Goal: Task Accomplishment & Management: Use online tool/utility

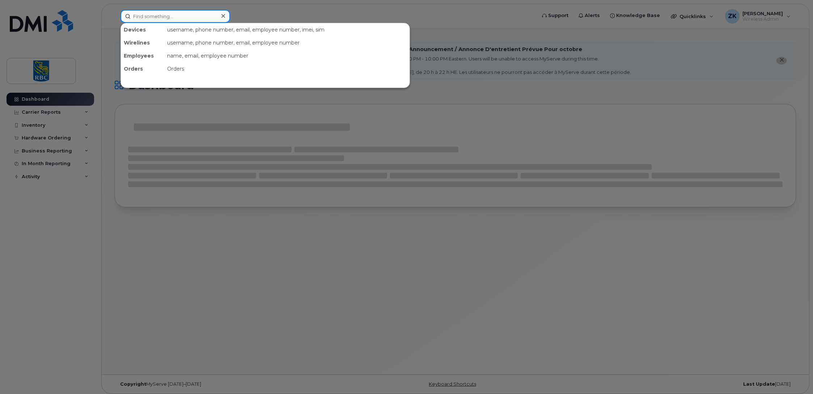
click at [175, 18] on input at bounding box center [175, 16] width 110 height 13
paste input "4164527923"
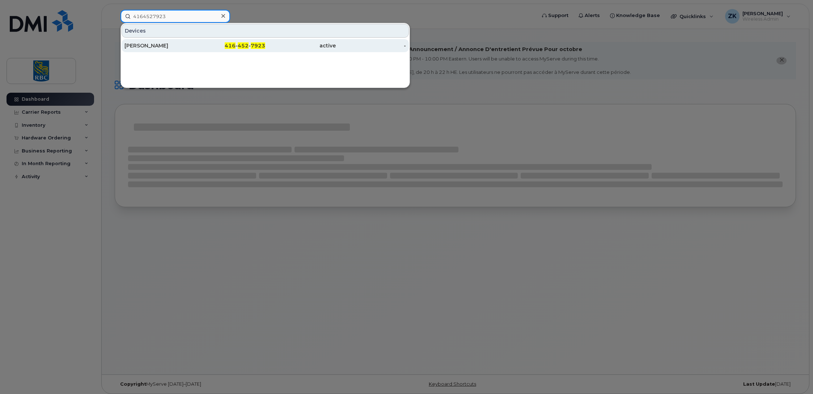
type input "4164527923"
click at [152, 42] on div "[PERSON_NAME]" at bounding box center [159, 45] width 71 height 13
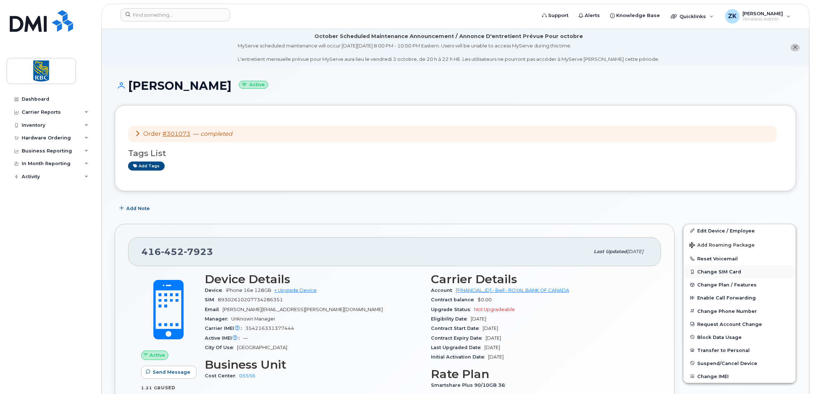
click at [724, 271] on button "Change SIM Card" at bounding box center [739, 271] width 112 height 13
click at [725, 272] on button "Change SIM Card" at bounding box center [739, 271] width 112 height 13
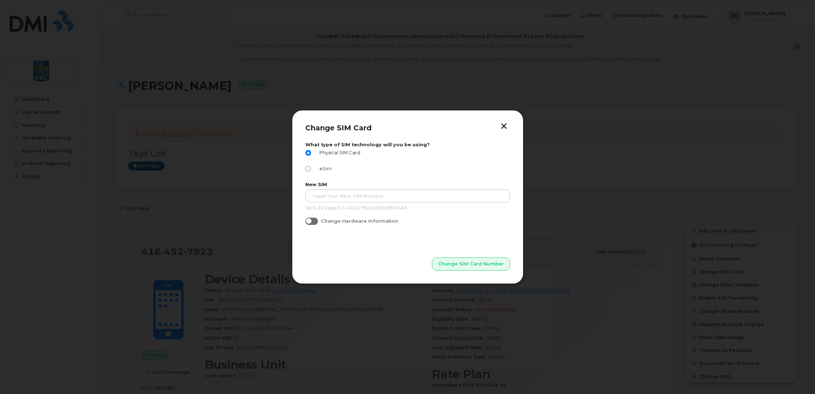
click at [309, 166] on input "eSim" at bounding box center [308, 169] width 6 height 6
radio input "true"
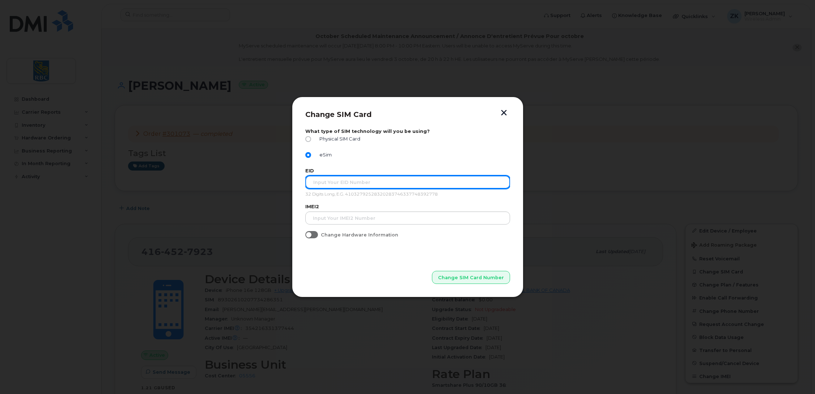
click at [353, 184] on input "text" at bounding box center [407, 181] width 205 height 13
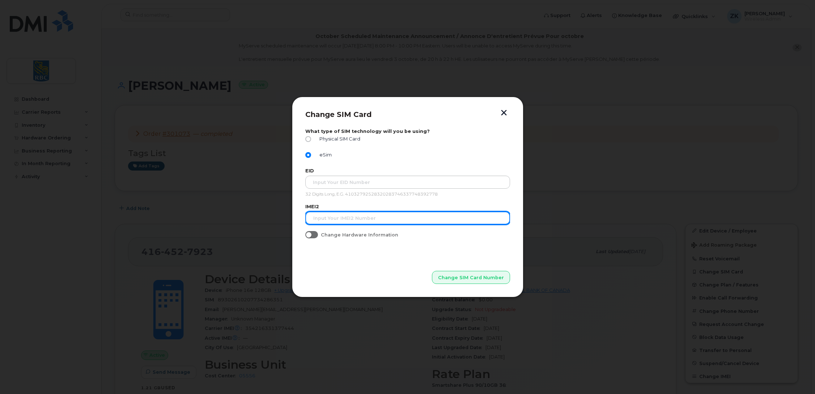
click at [341, 220] on input "text" at bounding box center [407, 217] width 205 height 13
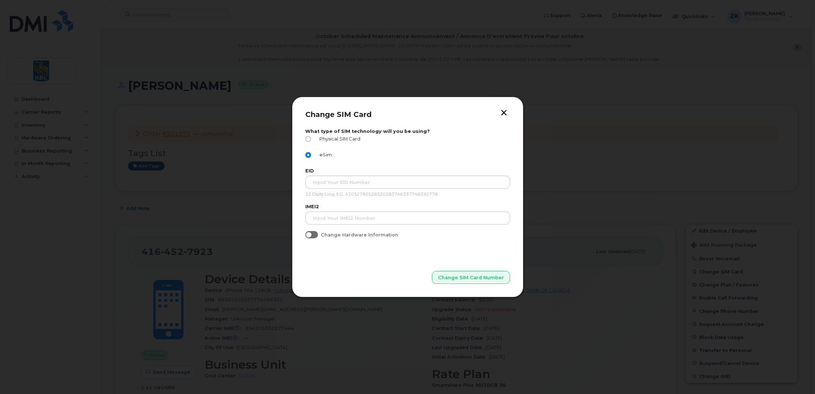
click at [505, 112] on button "button" at bounding box center [503, 114] width 11 height 8
